Goal: Transaction & Acquisition: Purchase product/service

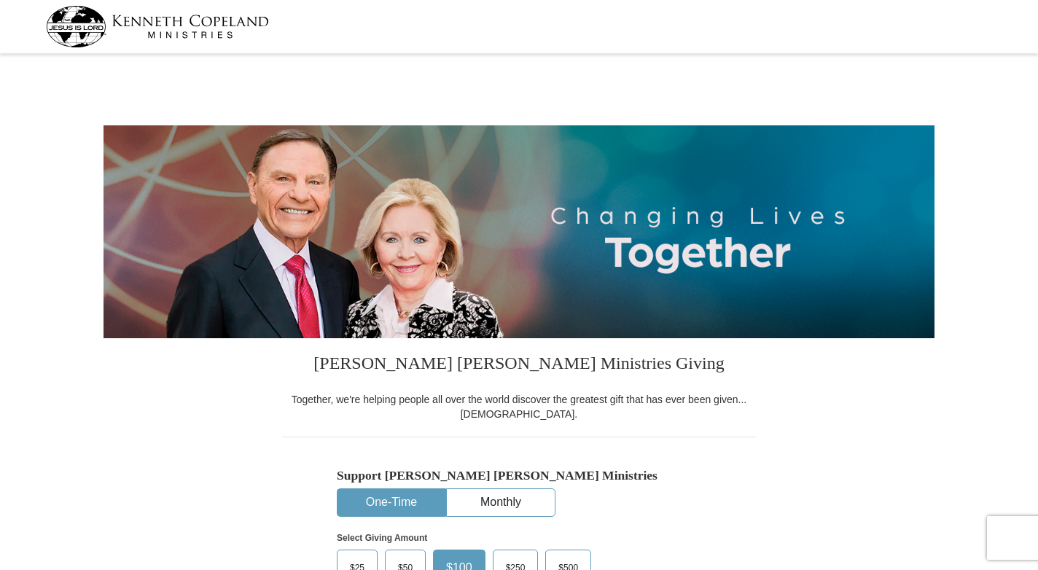
select select "ID"
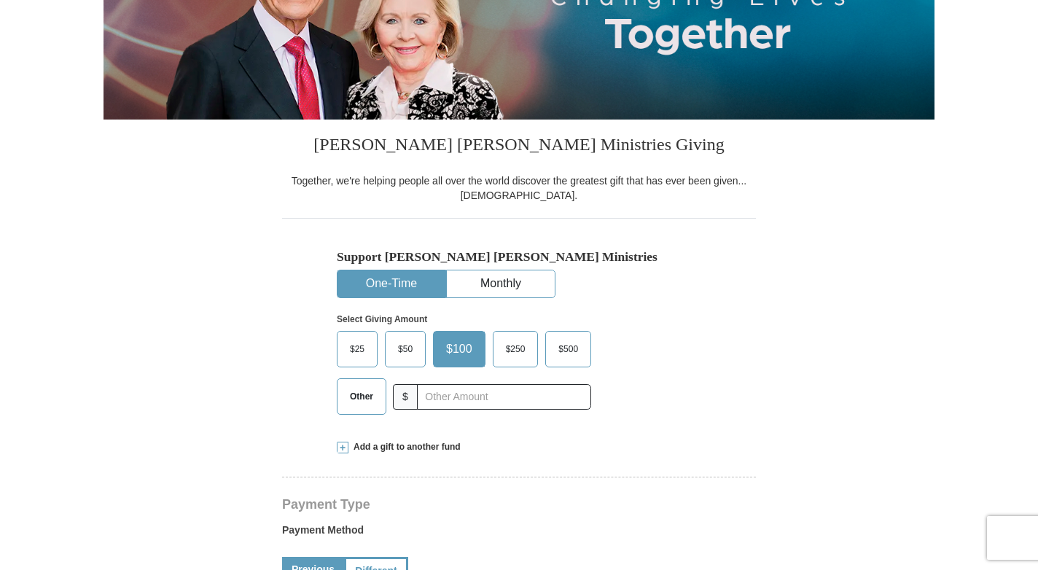
click at [406, 351] on span "$50" at bounding box center [405, 349] width 29 height 22
click at [0, 0] on input "$50" at bounding box center [0, 0] width 0 height 0
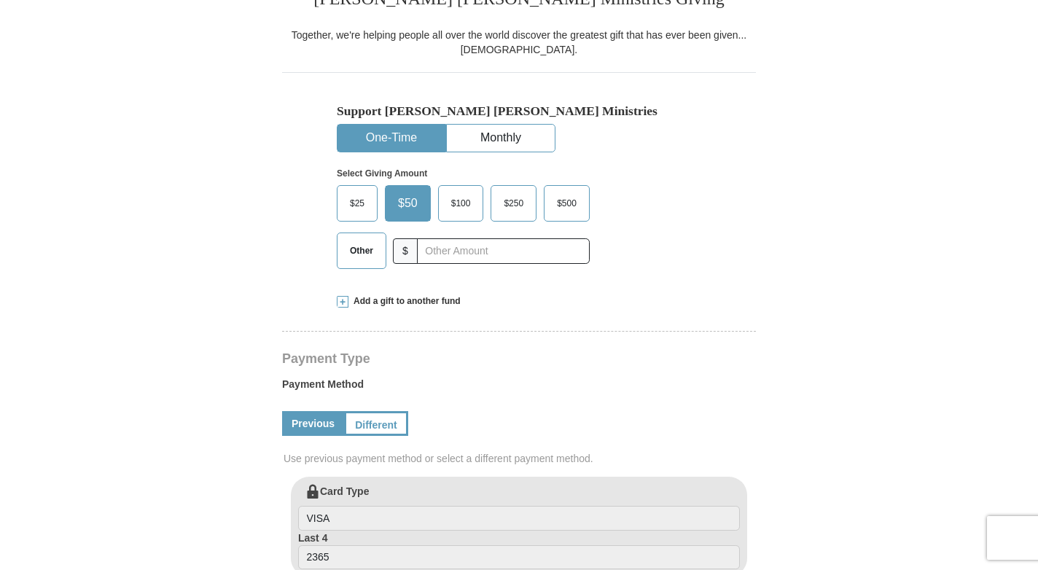
scroll to position [437, 0]
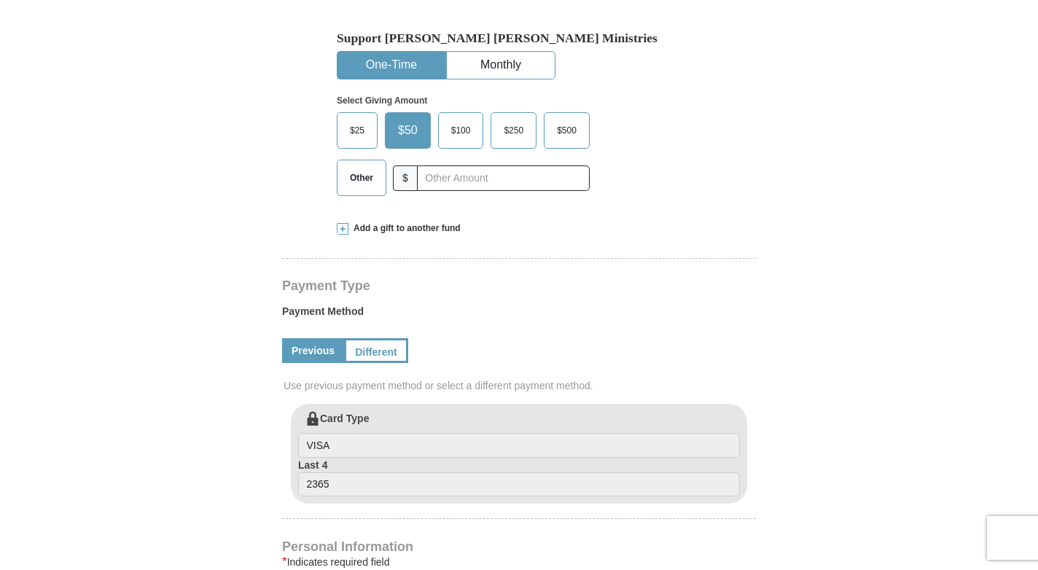
click at [304, 344] on link "Previous" at bounding box center [313, 350] width 62 height 25
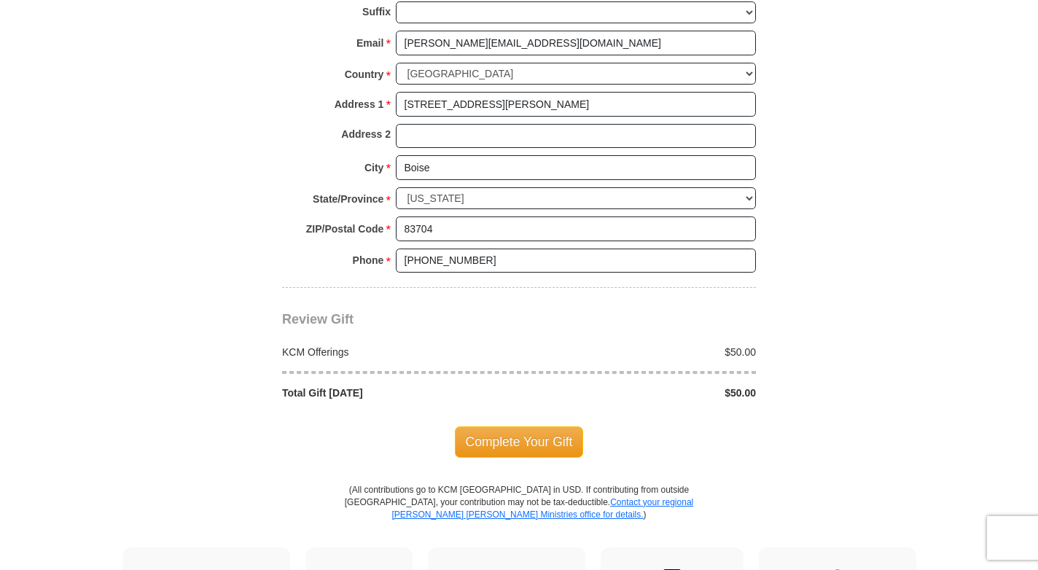
scroll to position [1094, 0]
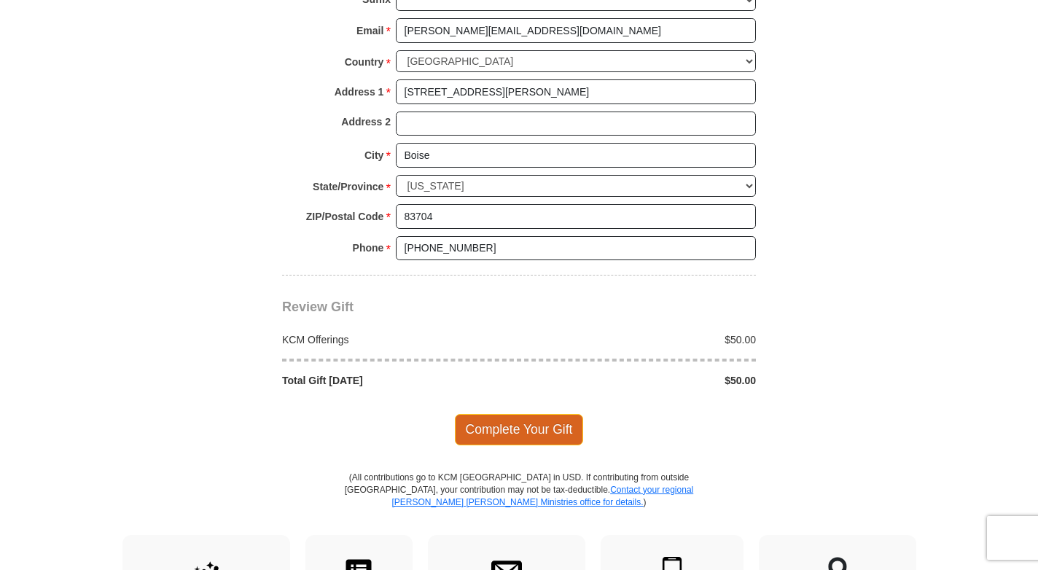
click at [503, 428] on span "Complete Your Gift" at bounding box center [519, 429] width 129 height 31
